Goal: Check status: Check status

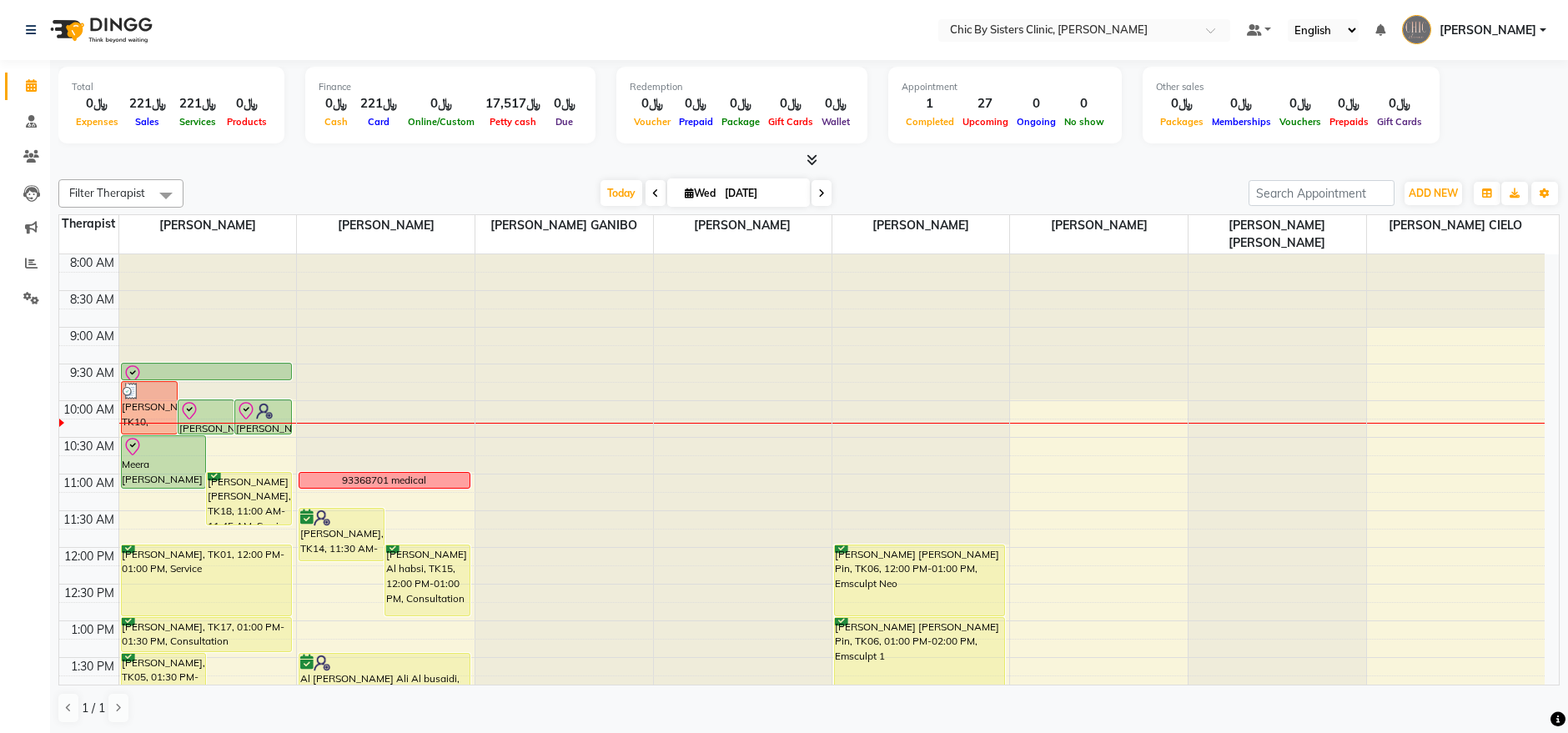
click at [722, 196] on input "[DATE]" at bounding box center [761, 193] width 83 height 25
select select "9"
select select "2025"
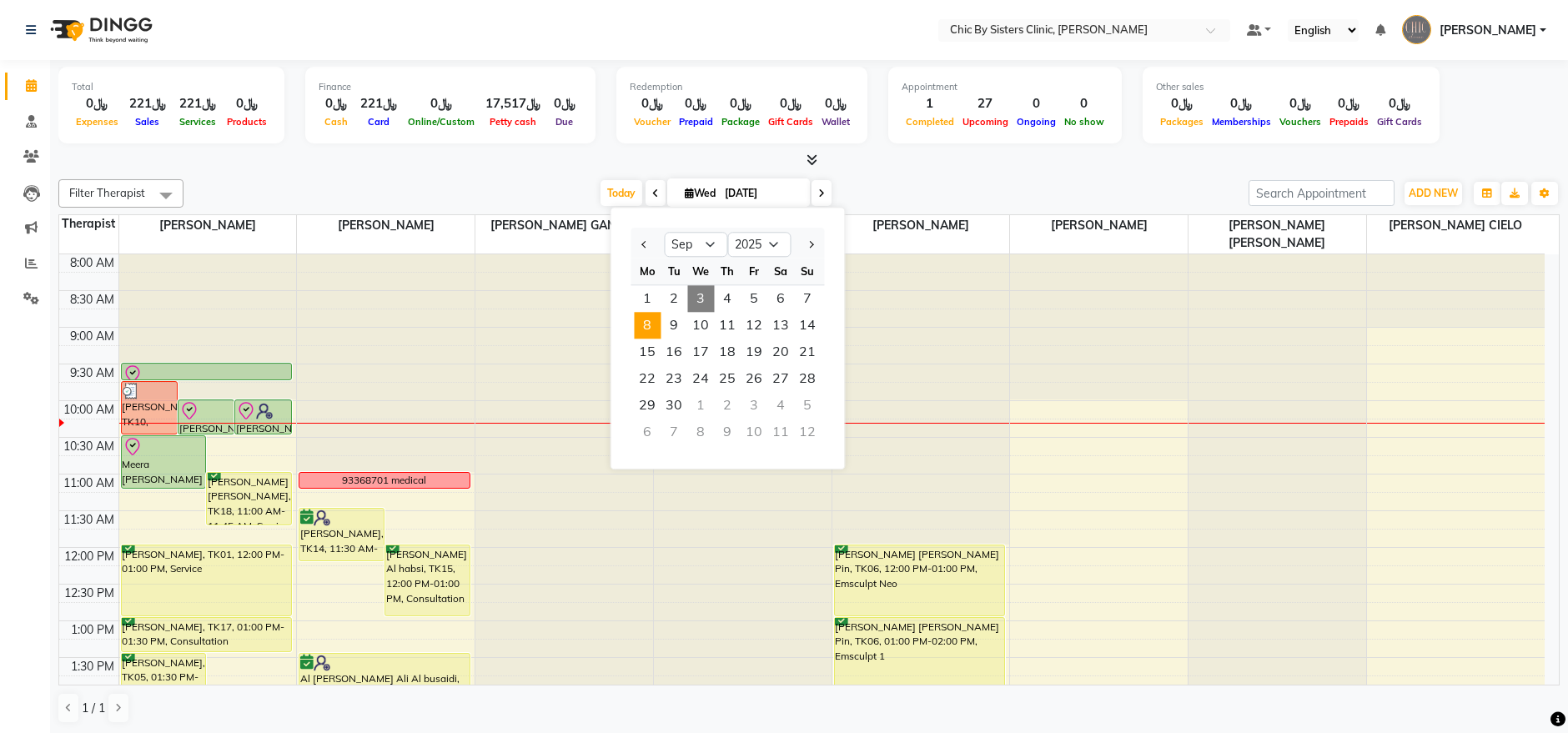
click at [651, 332] on span "8" at bounding box center [647, 324] width 27 height 27
type input "[DATE]"
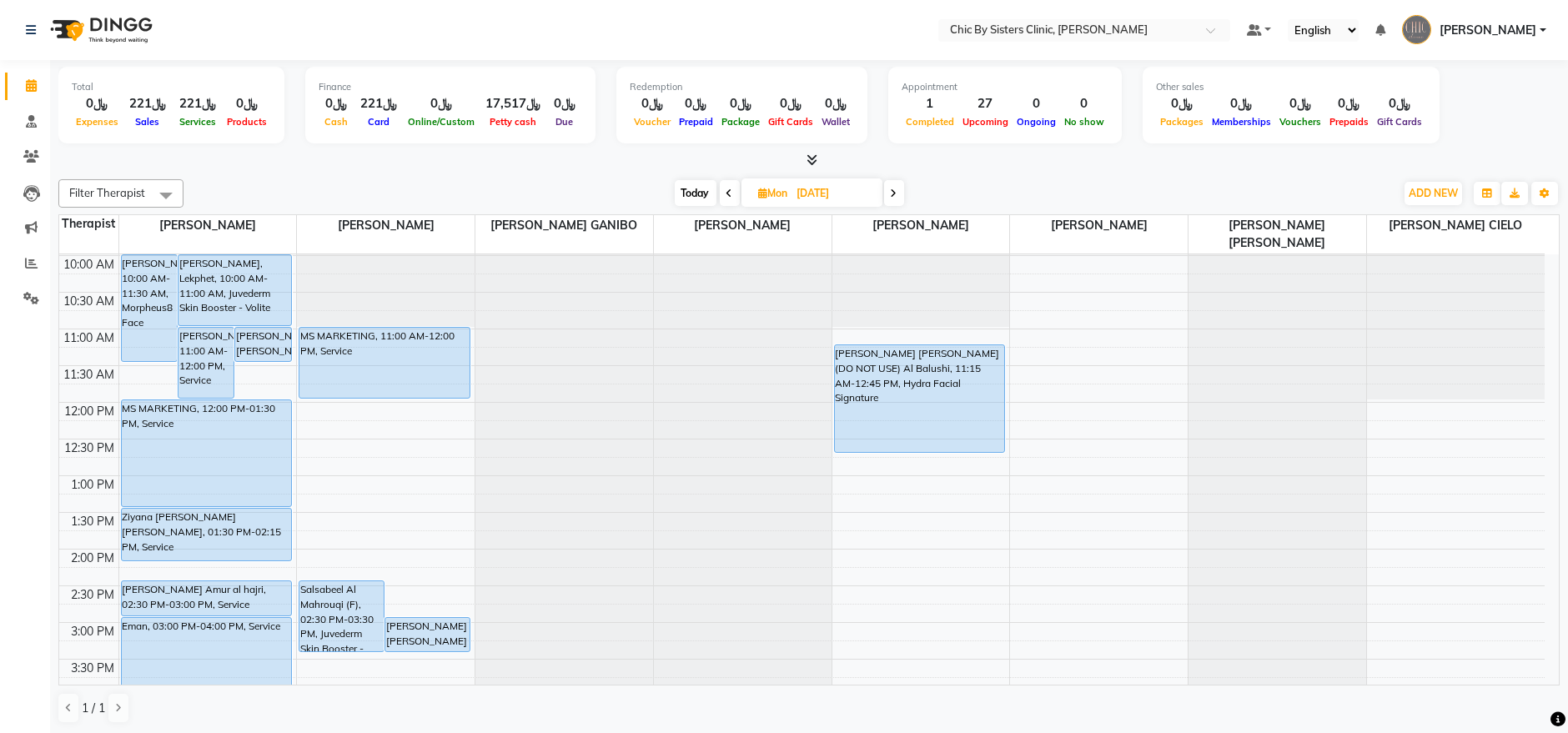
scroll to position [90, 0]
